Goal: Information Seeking & Learning: Understand process/instructions

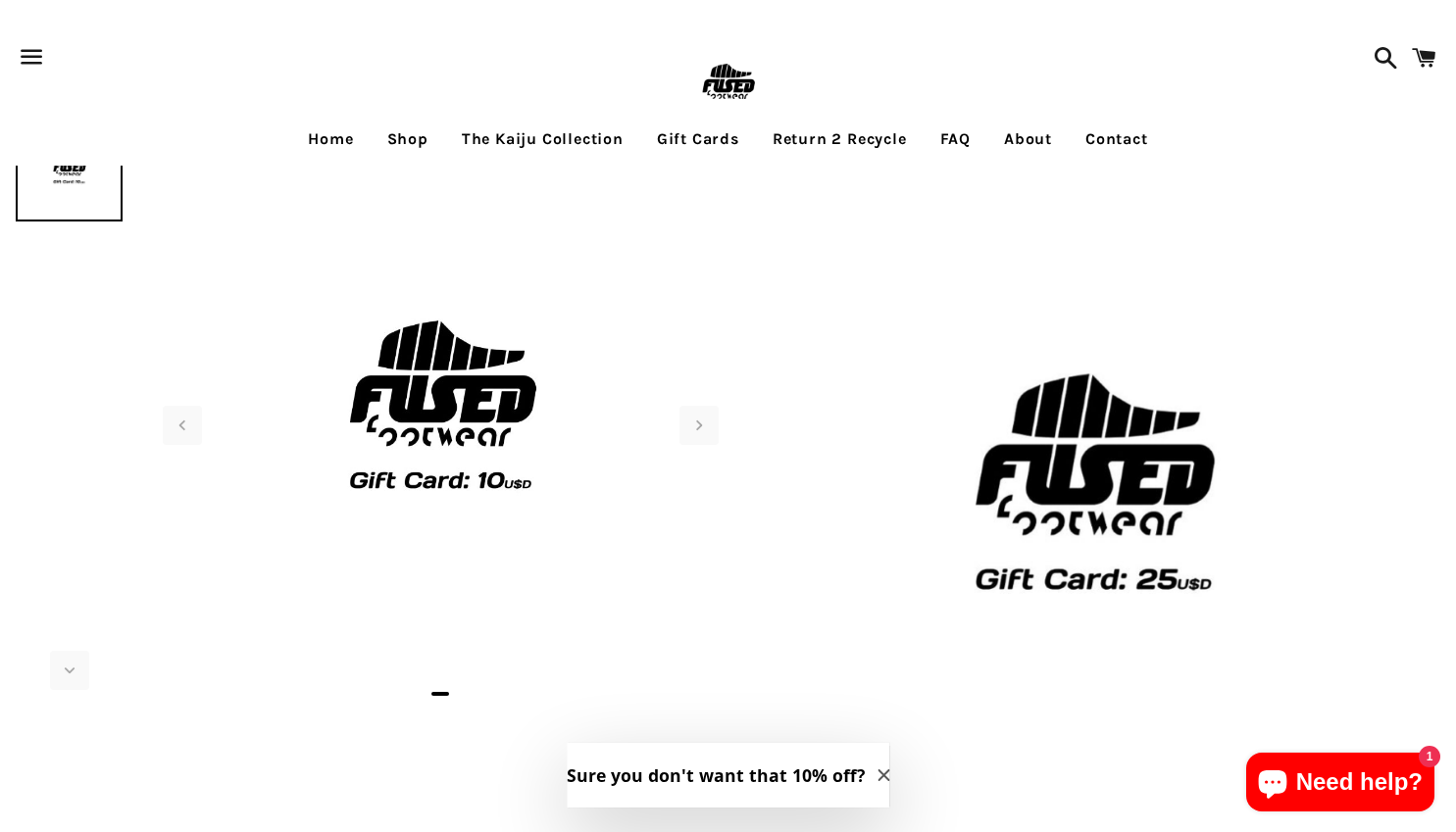
click at [842, 136] on link "Return 2 Recycle" at bounding box center [840, 139] width 164 height 49
